Goal: Task Accomplishment & Management: Use online tool/utility

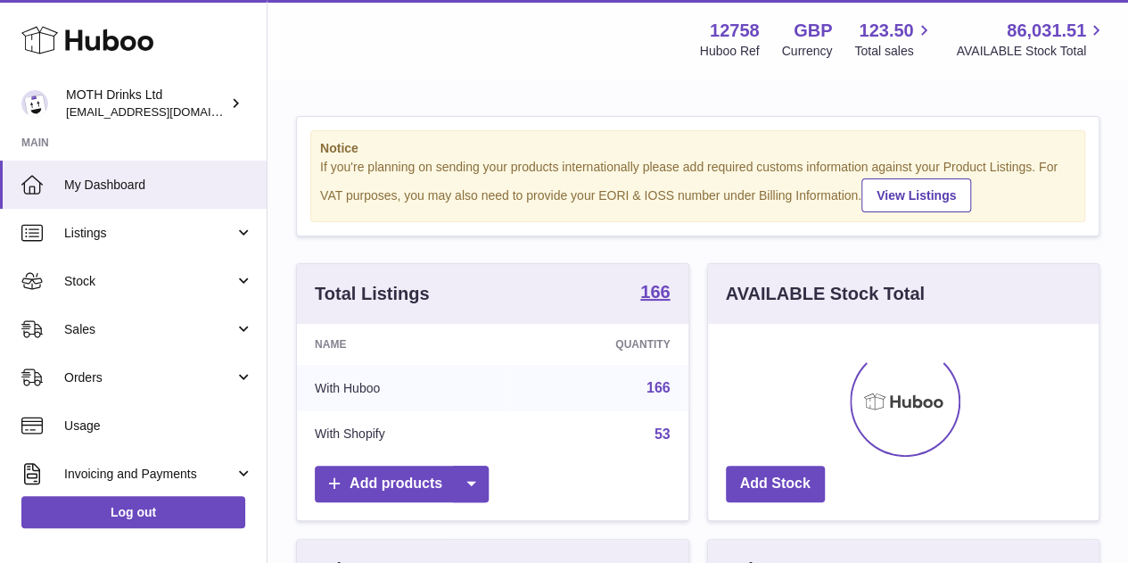
scroll to position [278, 391]
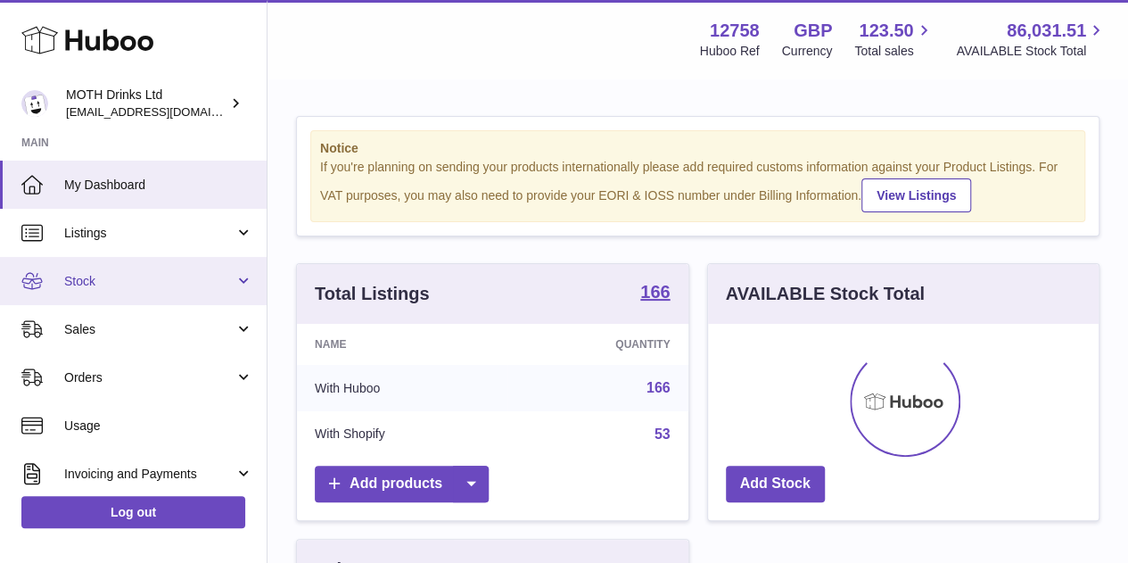
click at [116, 282] on span "Stock" at bounding box center [149, 281] width 170 height 17
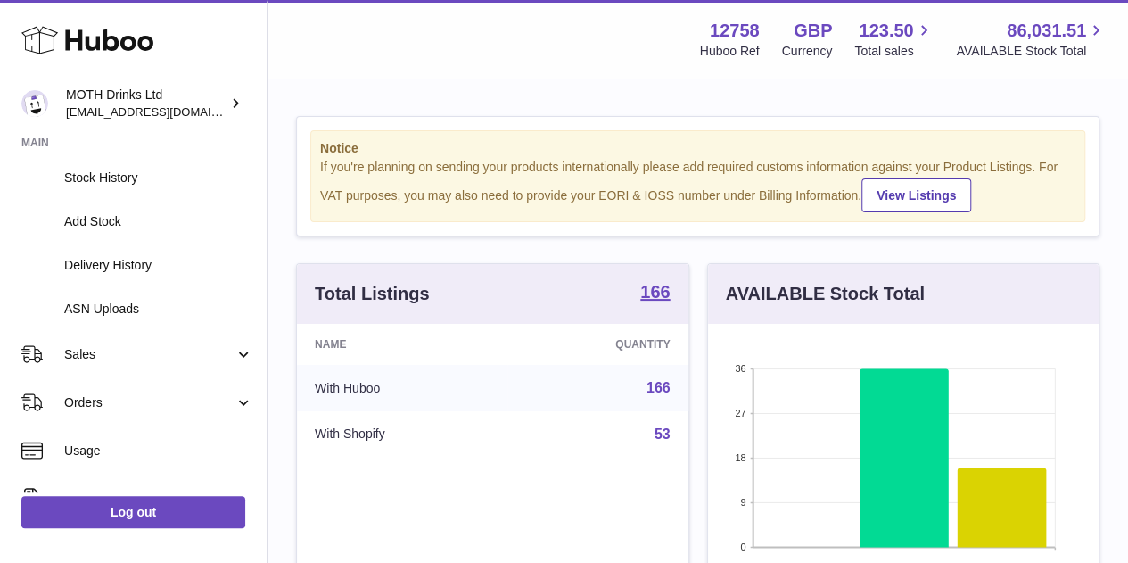
scroll to position [195, 0]
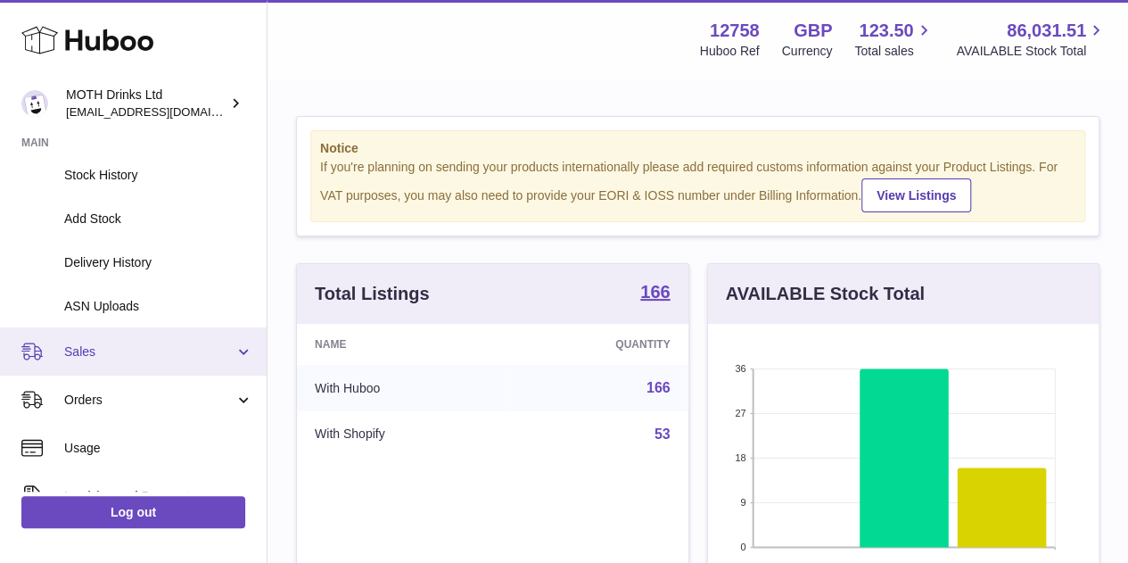
click at [93, 342] on link "Sales" at bounding box center [133, 351] width 267 height 48
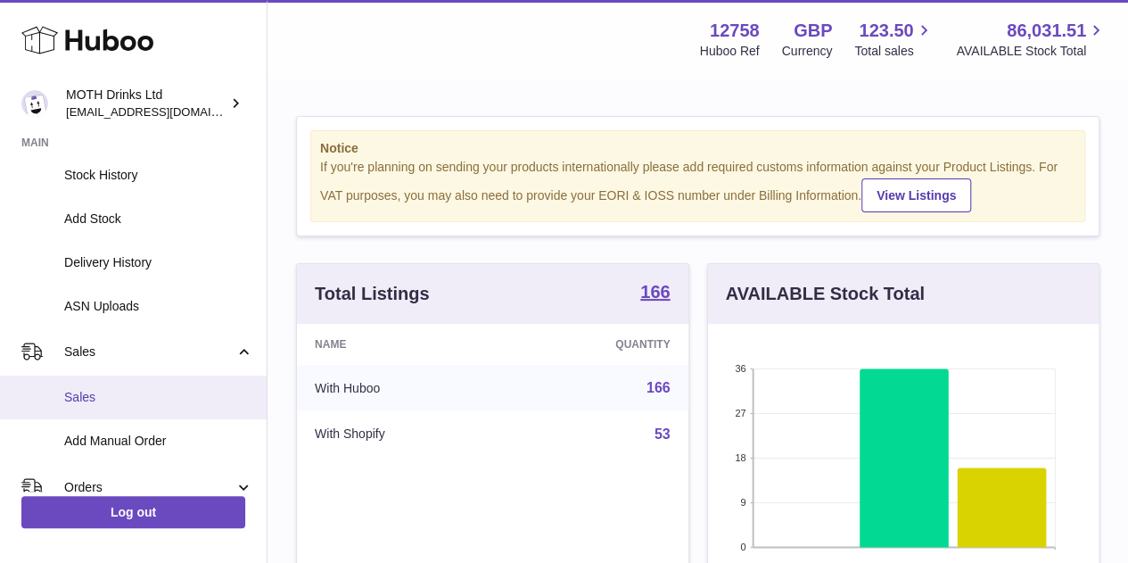
click at [103, 415] on link "Sales" at bounding box center [133, 398] width 267 height 44
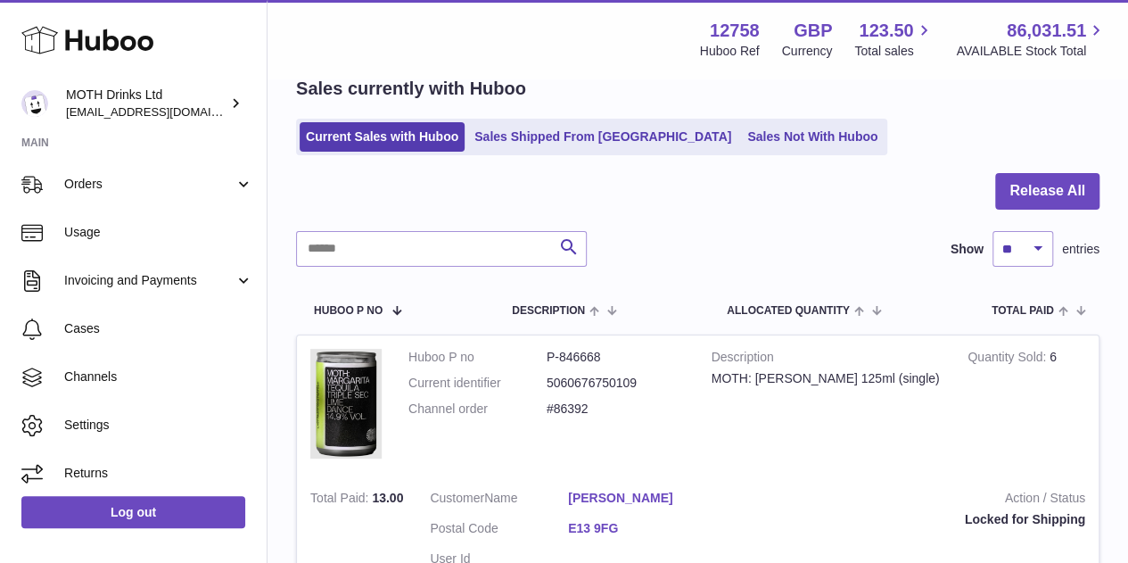
scroll to position [280, 0]
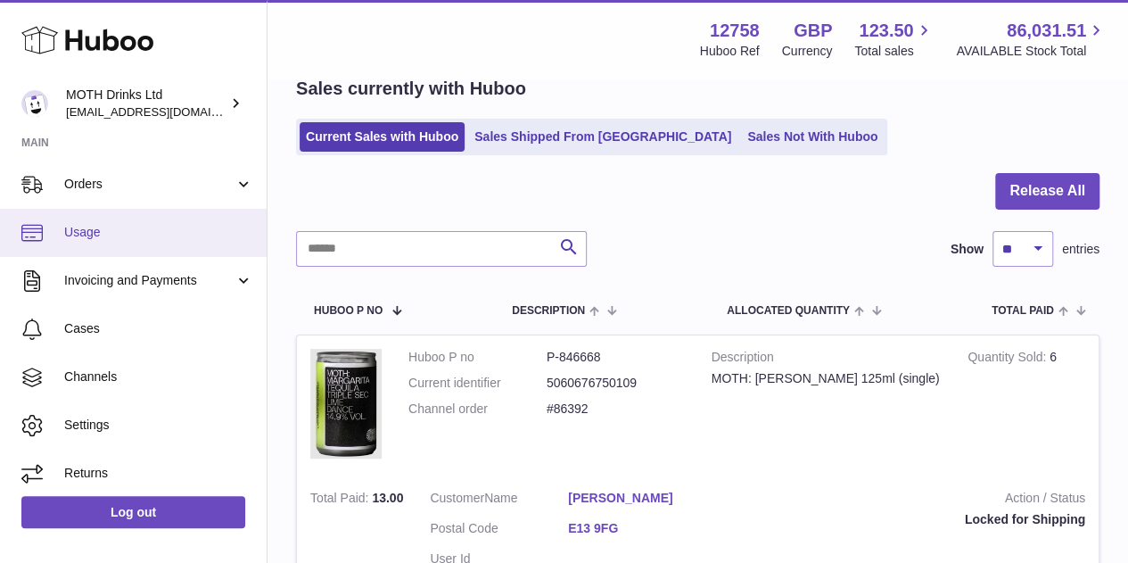
click at [155, 215] on link "Usage" at bounding box center [133, 233] width 267 height 48
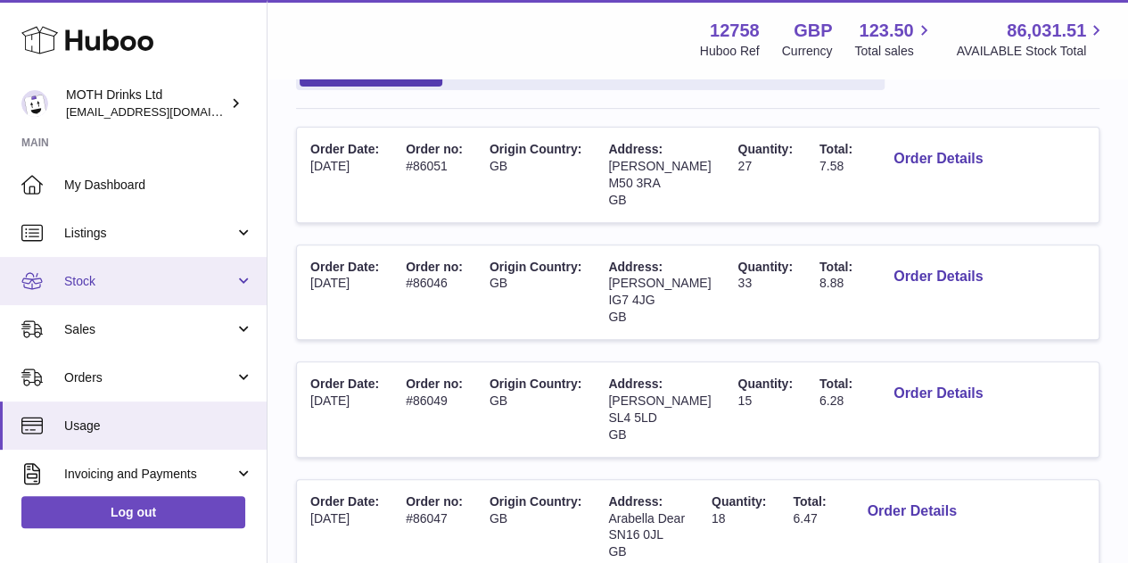
scroll to position [218, 0]
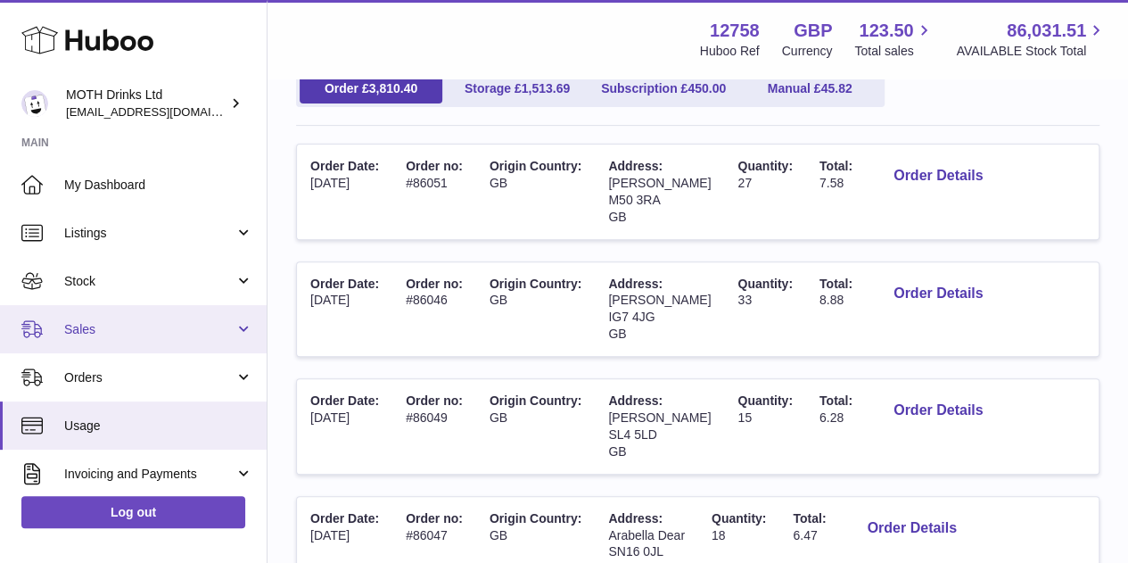
click at [138, 335] on span "Sales" at bounding box center [149, 329] width 170 height 17
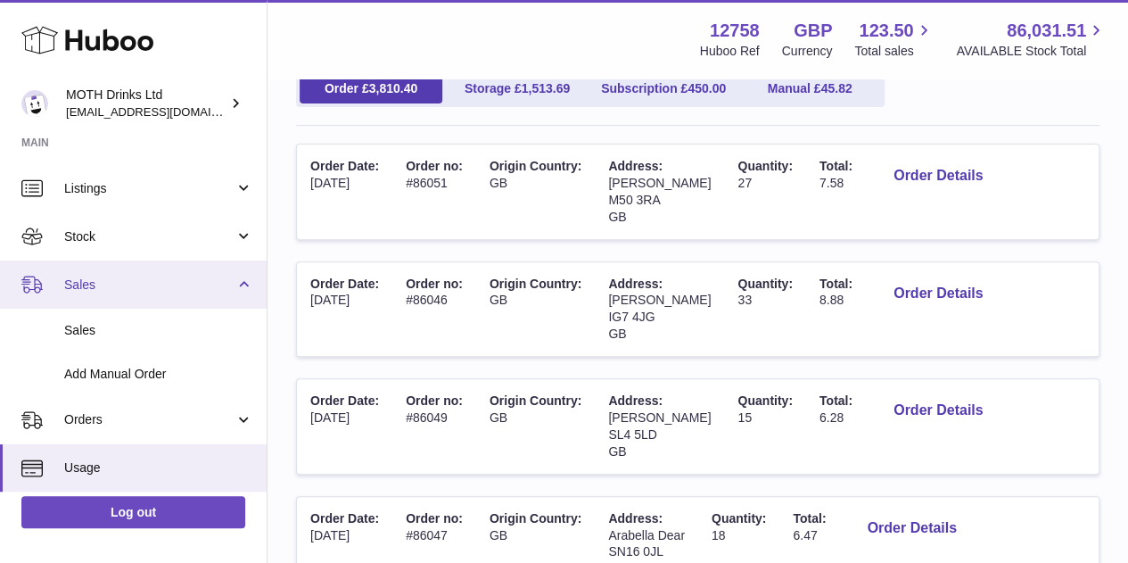
scroll to position [0, 0]
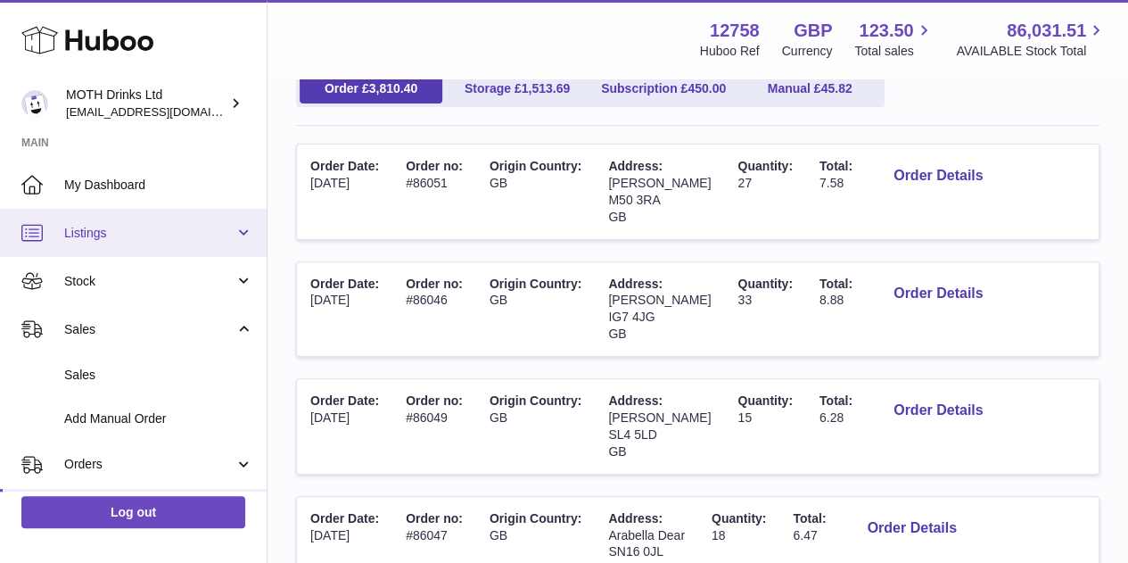
click at [148, 244] on link "Listings" at bounding box center [133, 233] width 267 height 48
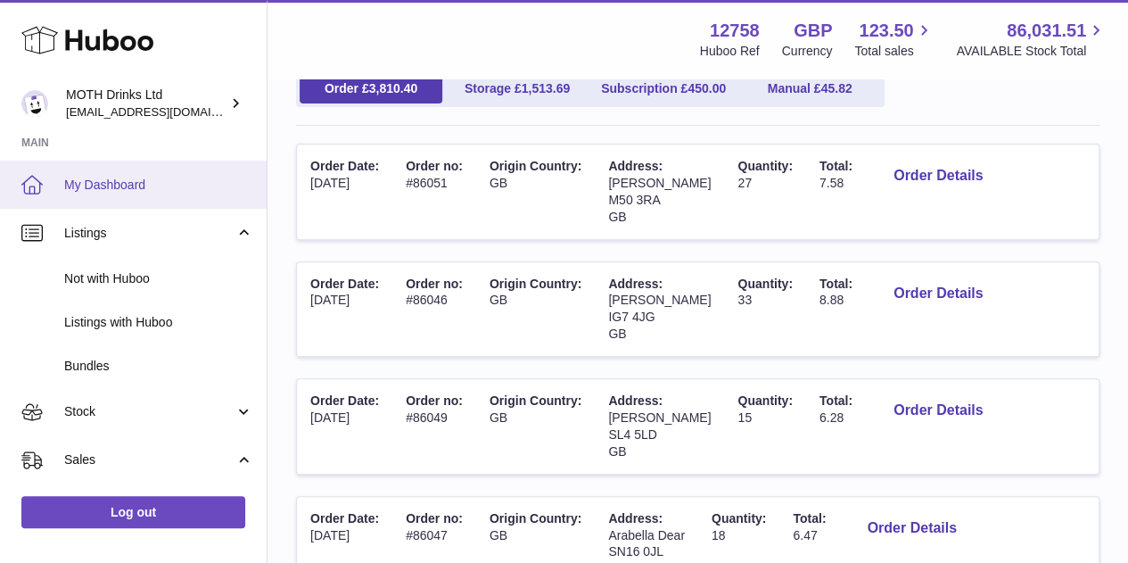
click at [140, 163] on link "My Dashboard" at bounding box center [133, 185] width 267 height 48
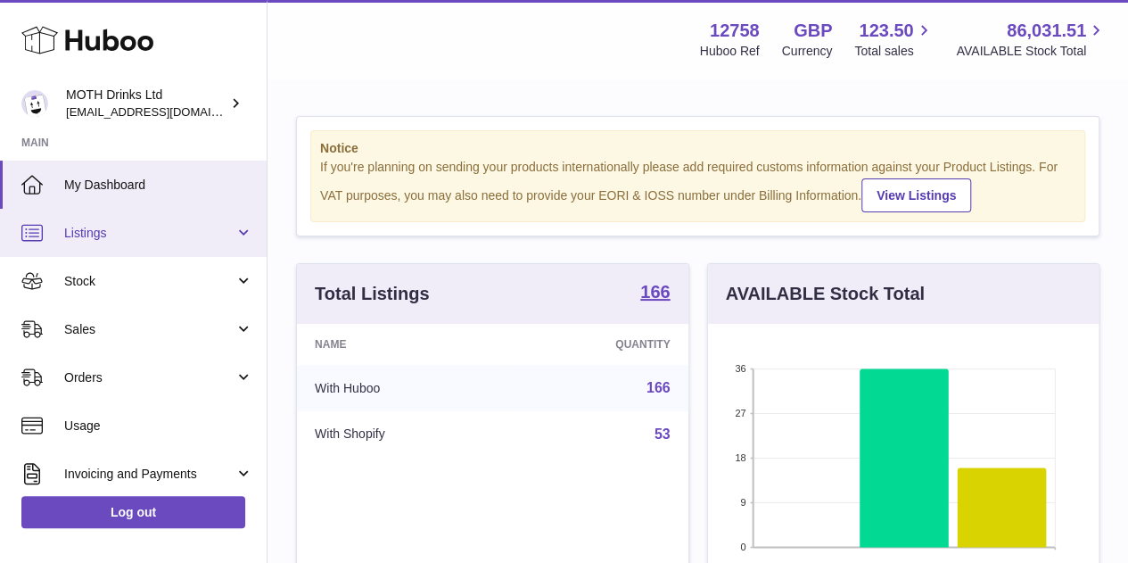
click at [140, 244] on link "Listings" at bounding box center [133, 233] width 267 height 48
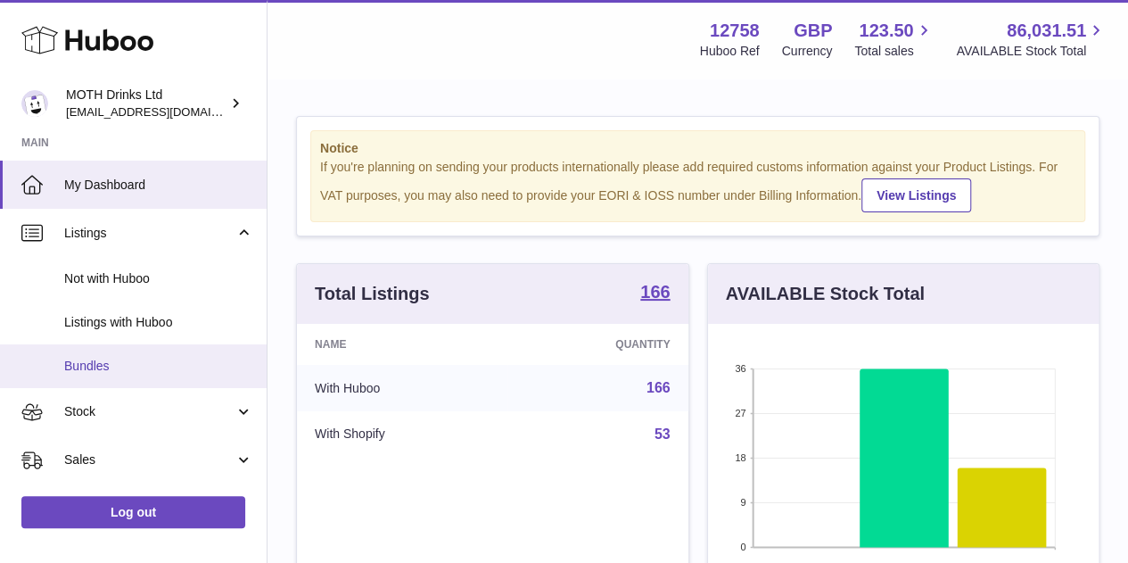
click at [116, 361] on span "Bundles" at bounding box center [158, 366] width 189 height 17
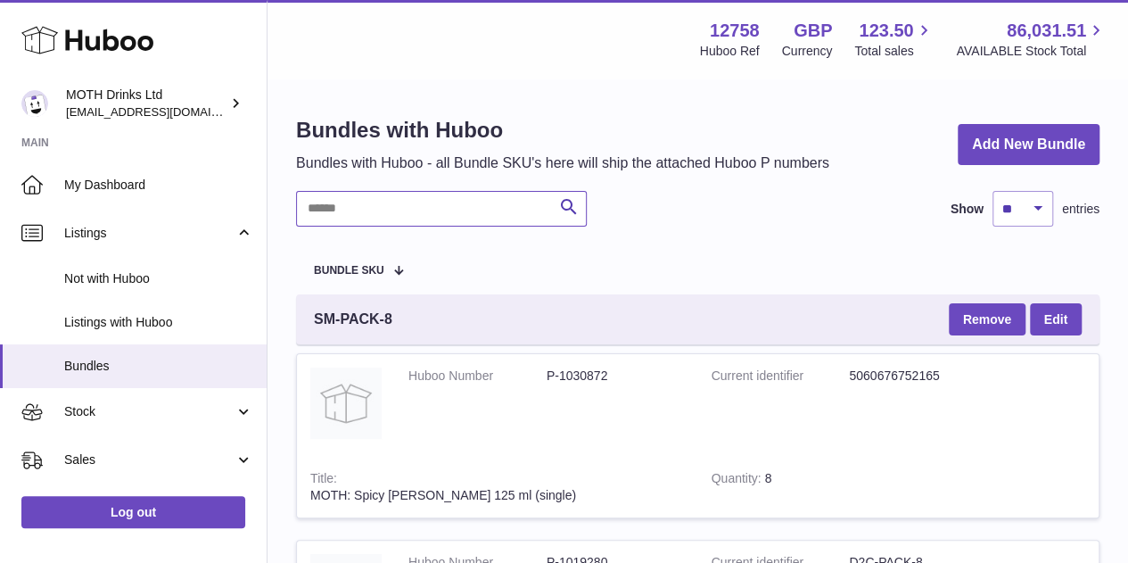
click at [368, 215] on input "text" at bounding box center [441, 209] width 291 height 36
paste input "**********"
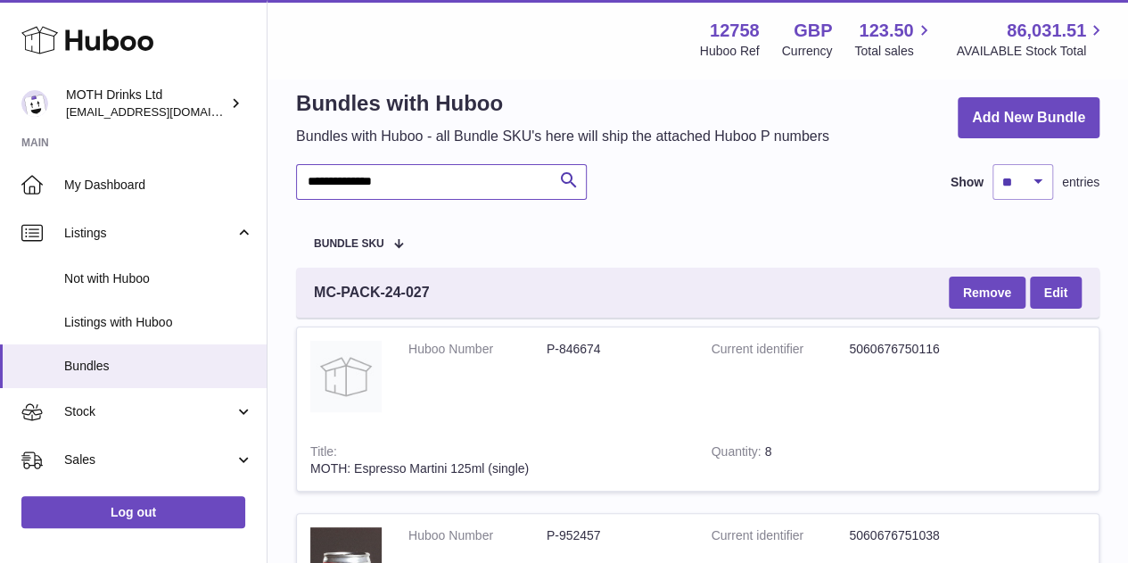
scroll to position [26, 0]
type input "**********"
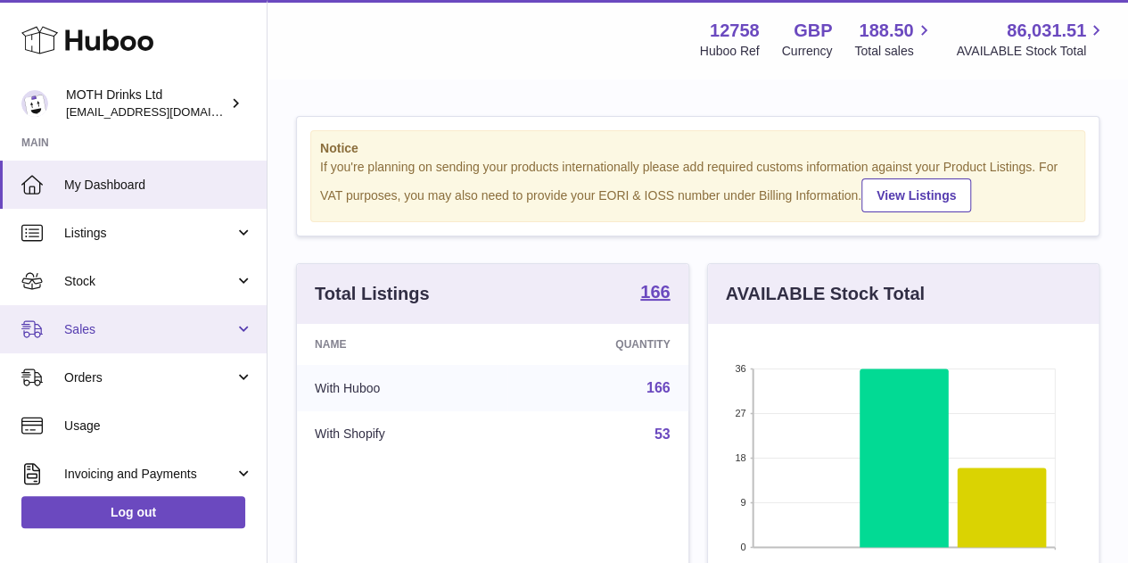
click at [169, 314] on link "Sales" at bounding box center [133, 329] width 267 height 48
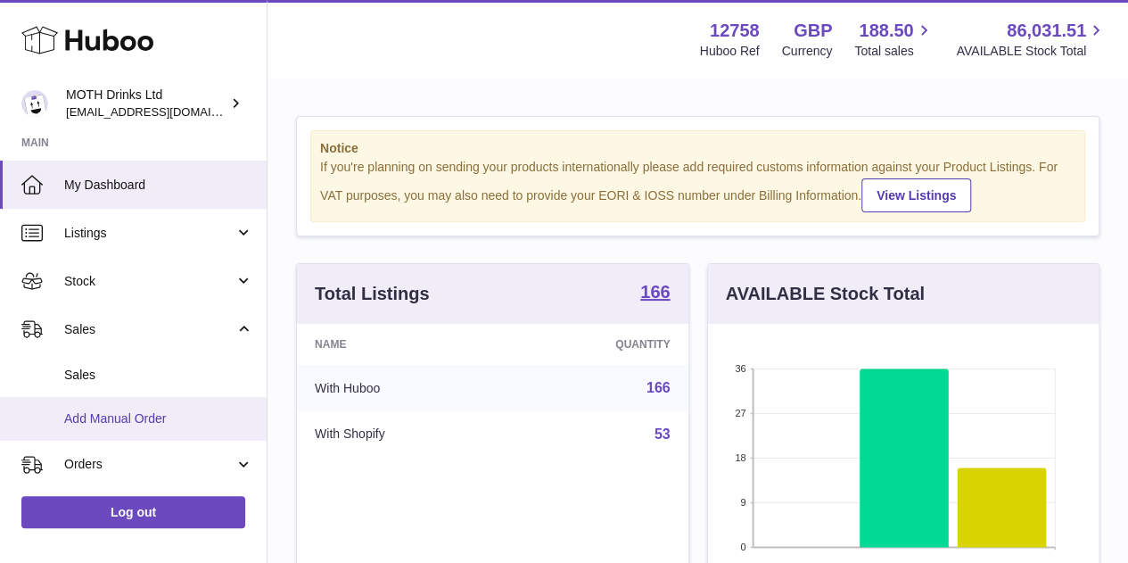
click at [139, 410] on span "Add Manual Order" at bounding box center [158, 418] width 189 height 17
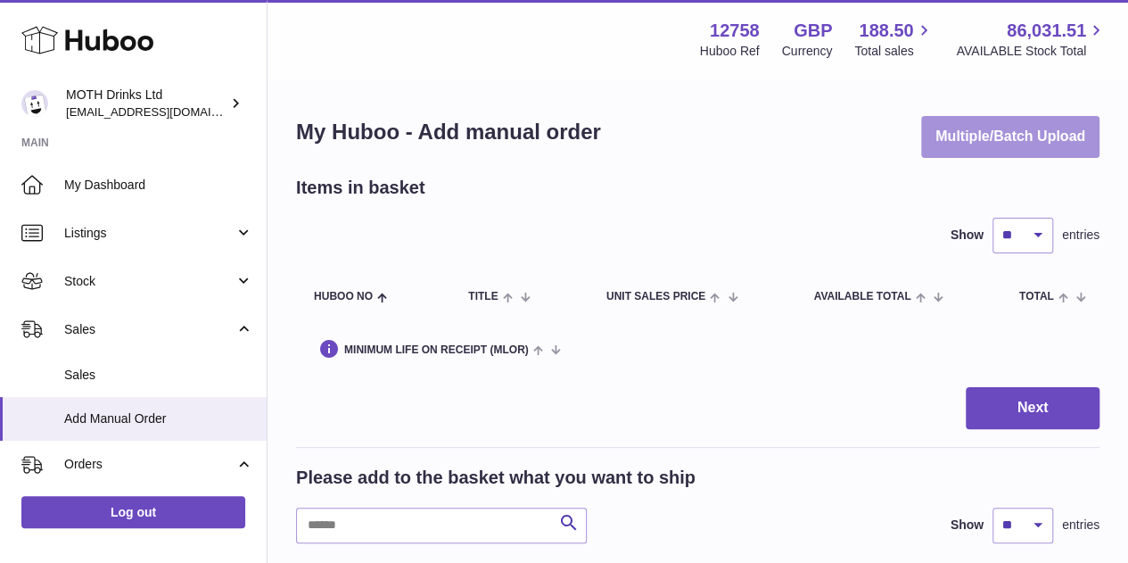
click at [999, 135] on button "Multiple/Batch Upload" at bounding box center [1010, 137] width 178 height 42
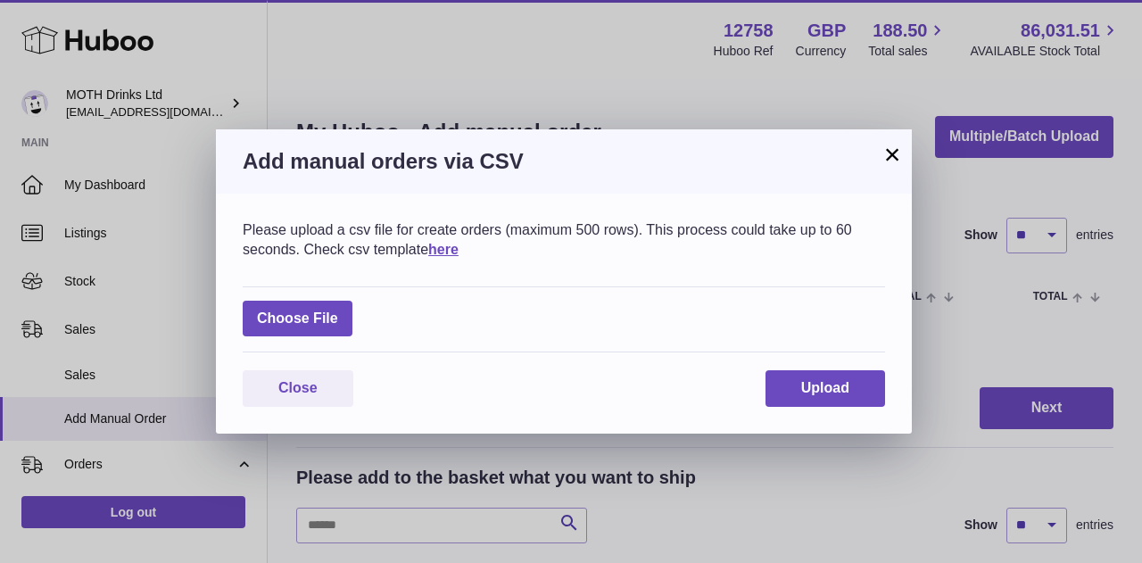
click at [303, 336] on label at bounding box center [298, 319] width 110 height 37
click at [338, 310] on input "file" at bounding box center [338, 310] width 1 height 1
type input "**********"
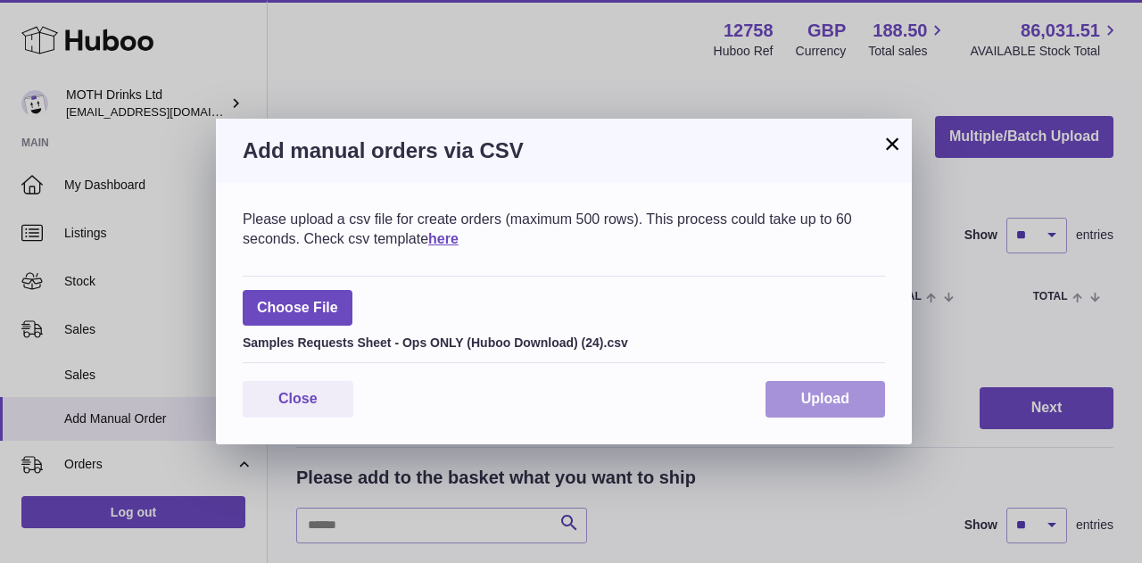
click at [824, 383] on button "Upload" at bounding box center [825, 399] width 120 height 37
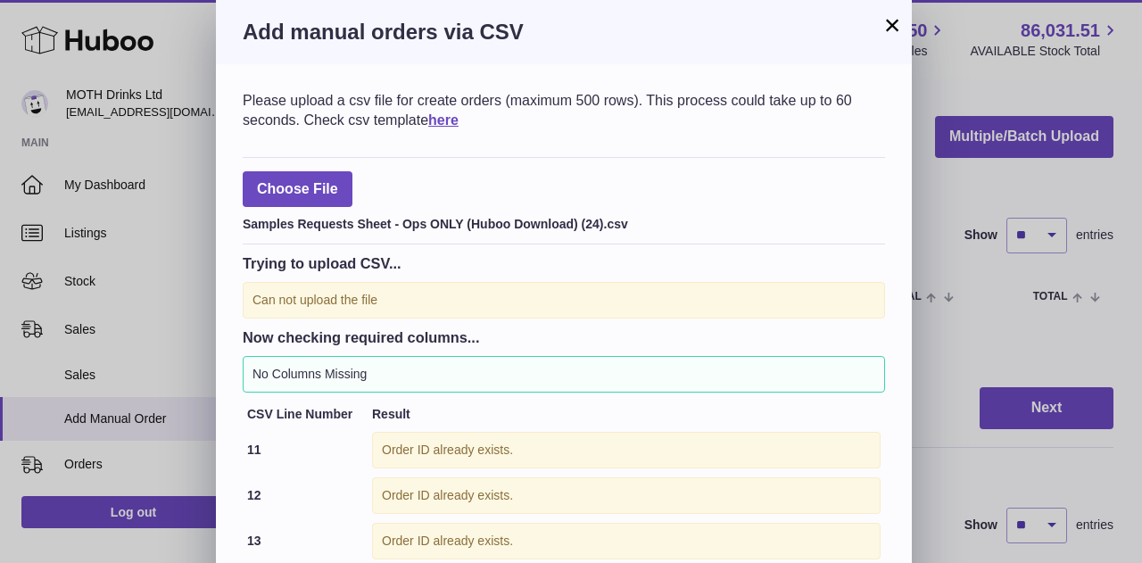
scroll to position [202, 0]
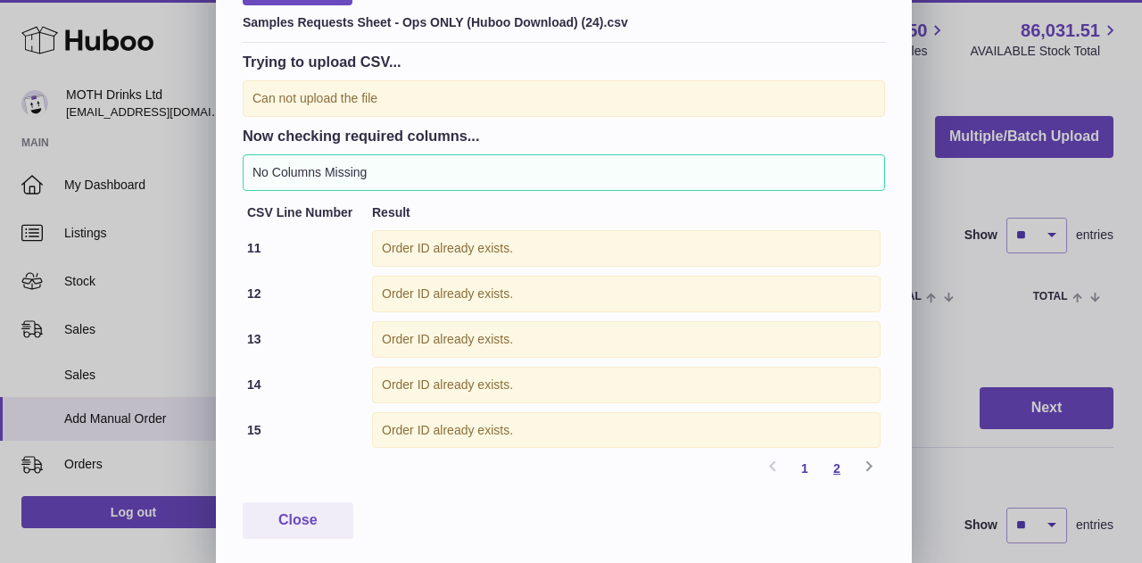
click at [842, 463] on link "2" at bounding box center [837, 468] width 32 height 32
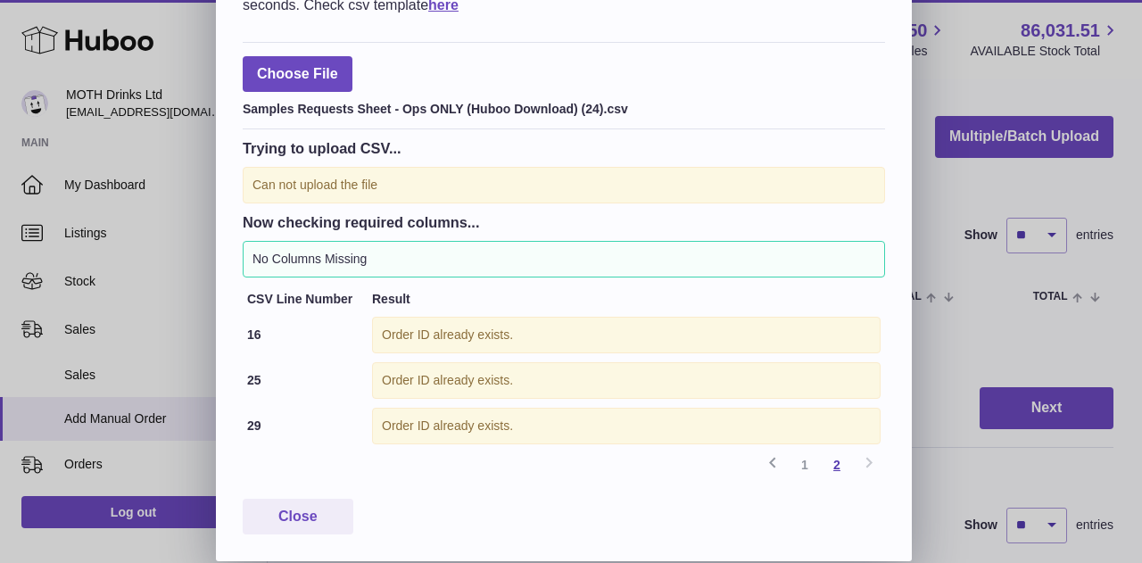
scroll to position [112, 0]
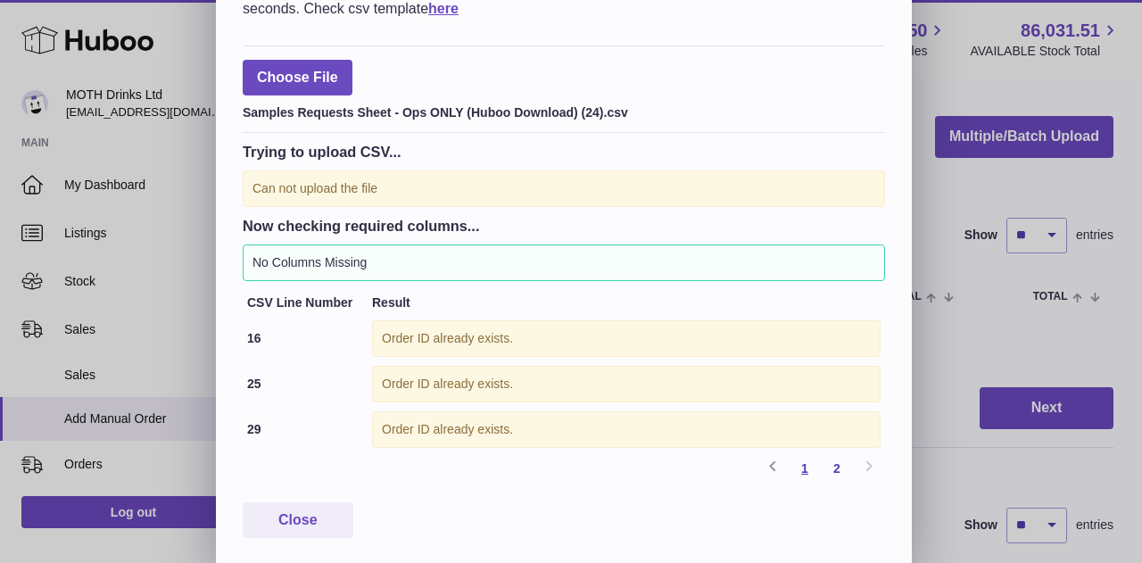
click at [808, 470] on link "1" at bounding box center [805, 468] width 32 height 32
